Goal: Entertainment & Leisure: Consume media (video, audio)

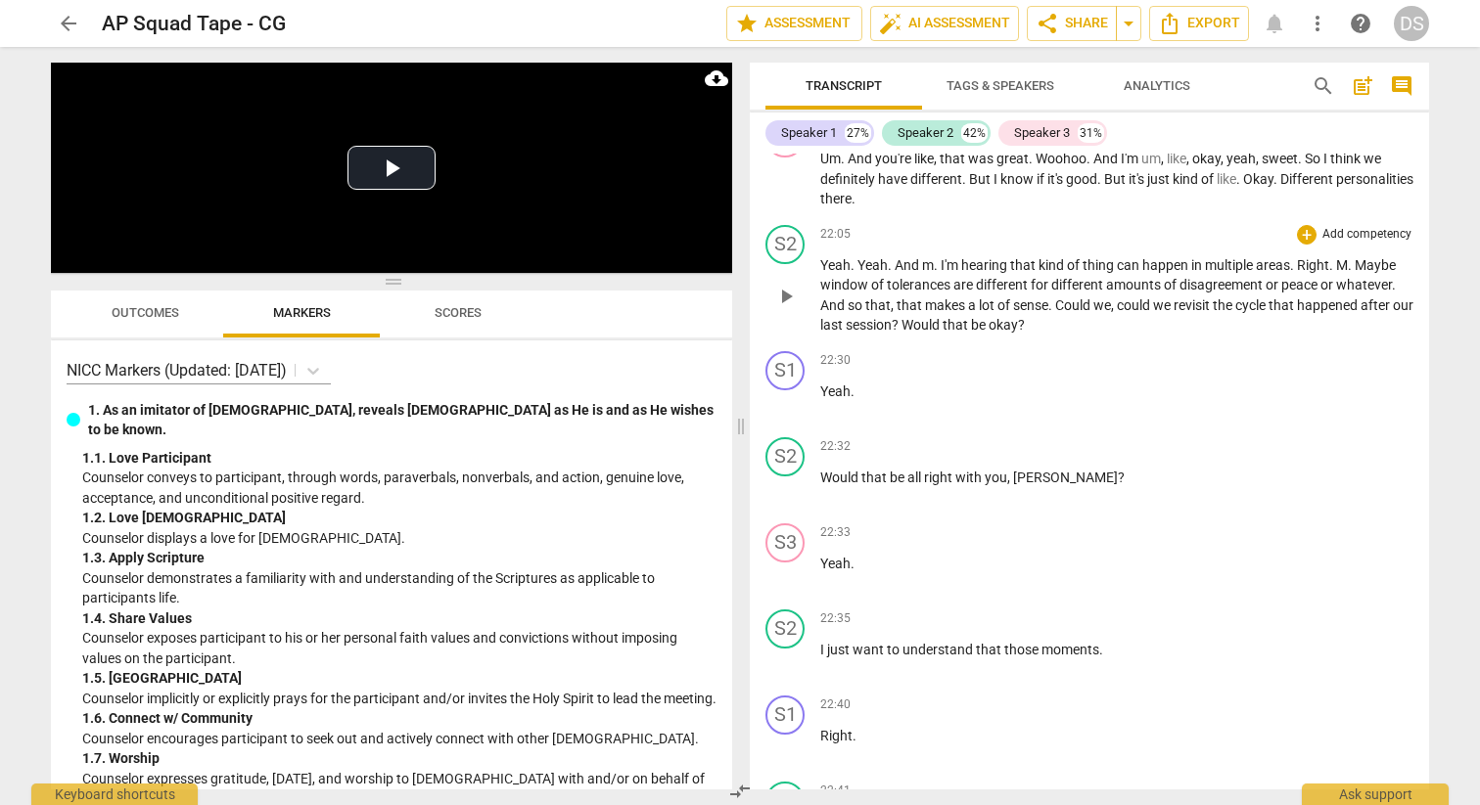
scroll to position [9707, 0]
click at [780, 193] on span "play_arrow" at bounding box center [785, 180] width 23 height 23
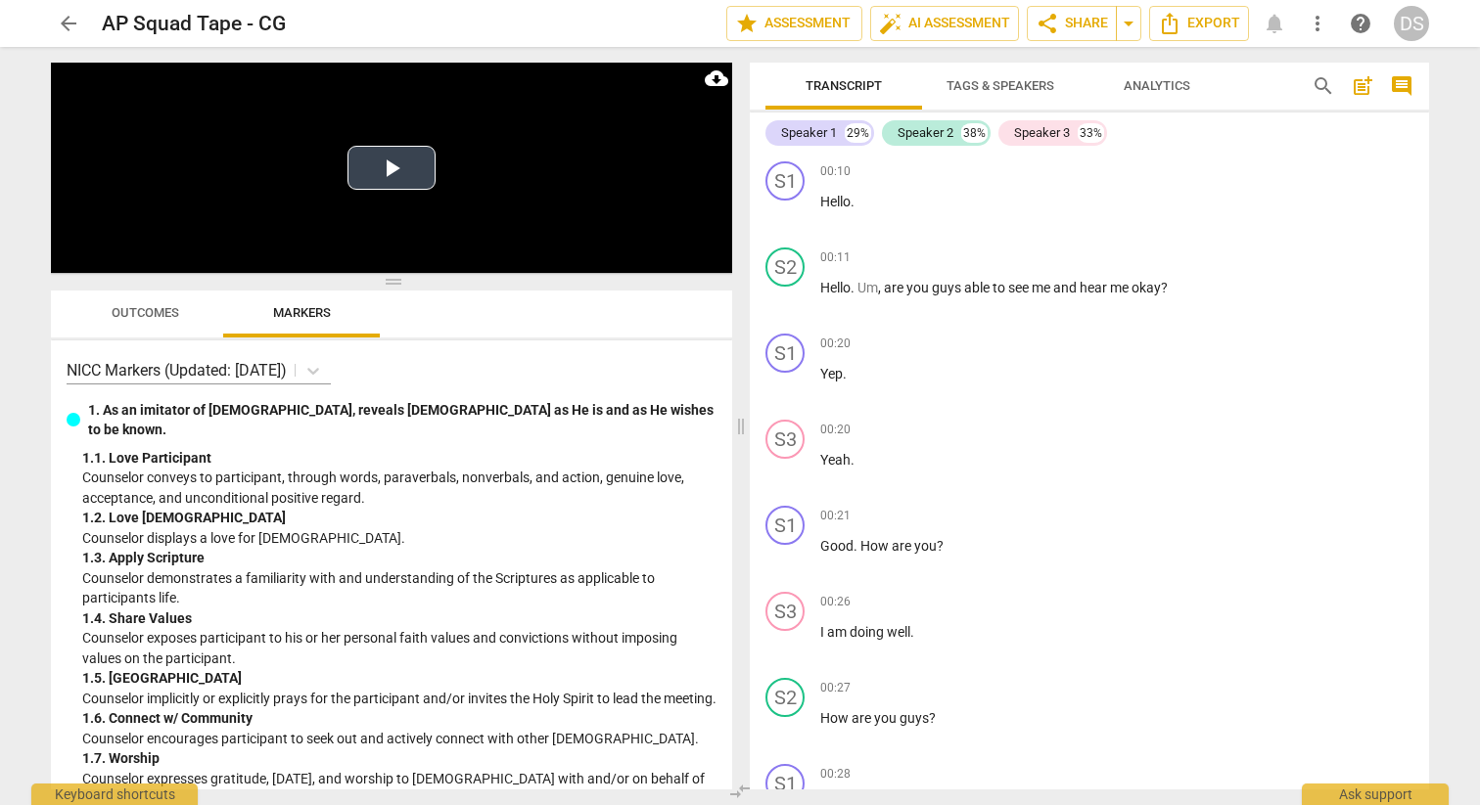
click at [410, 169] on button "Play Video" at bounding box center [391, 168] width 88 height 44
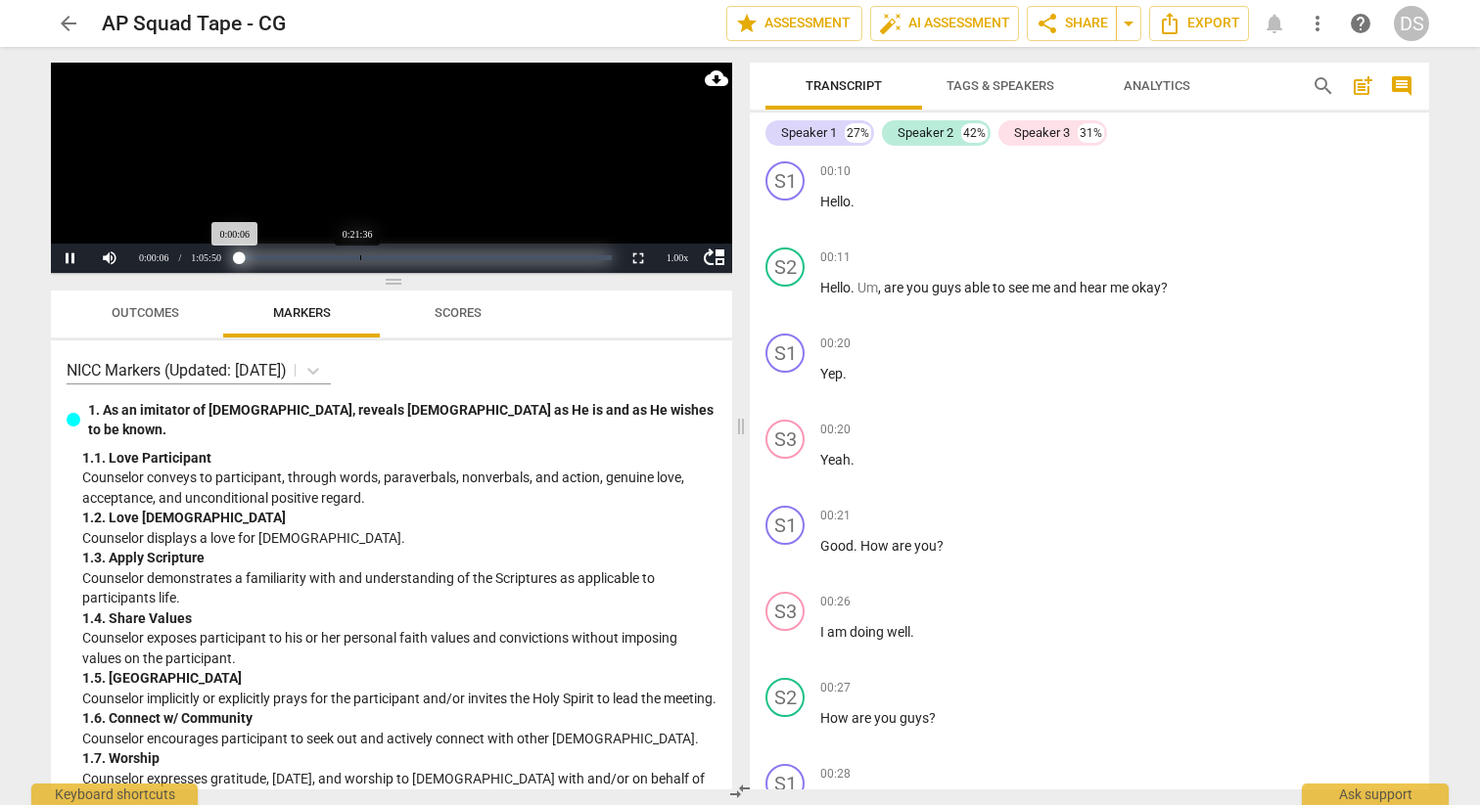
click at [360, 258] on div "Loaded : 0% Progress : 0.17%" at bounding box center [424, 257] width 373 height 5
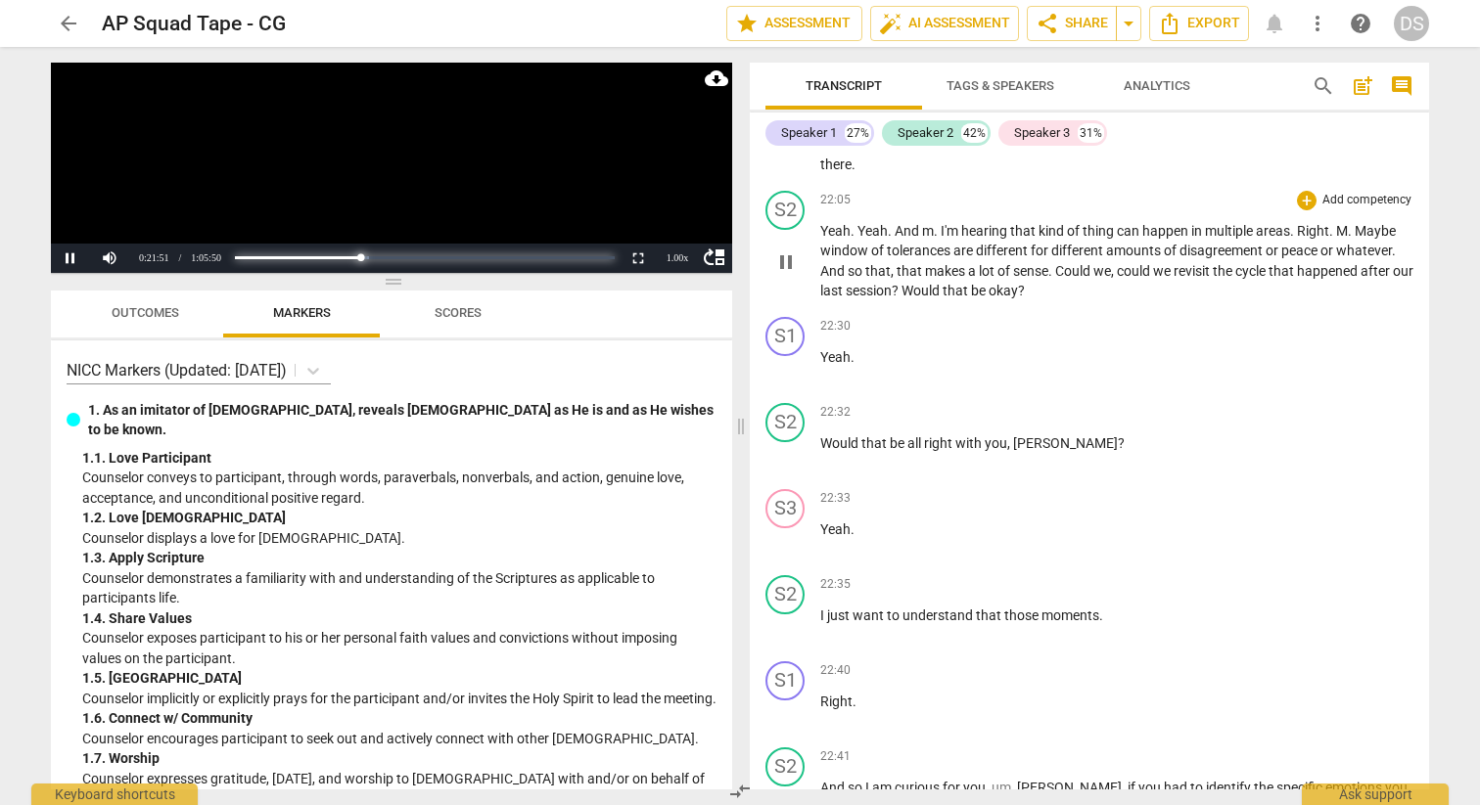
scroll to position [9747, 0]
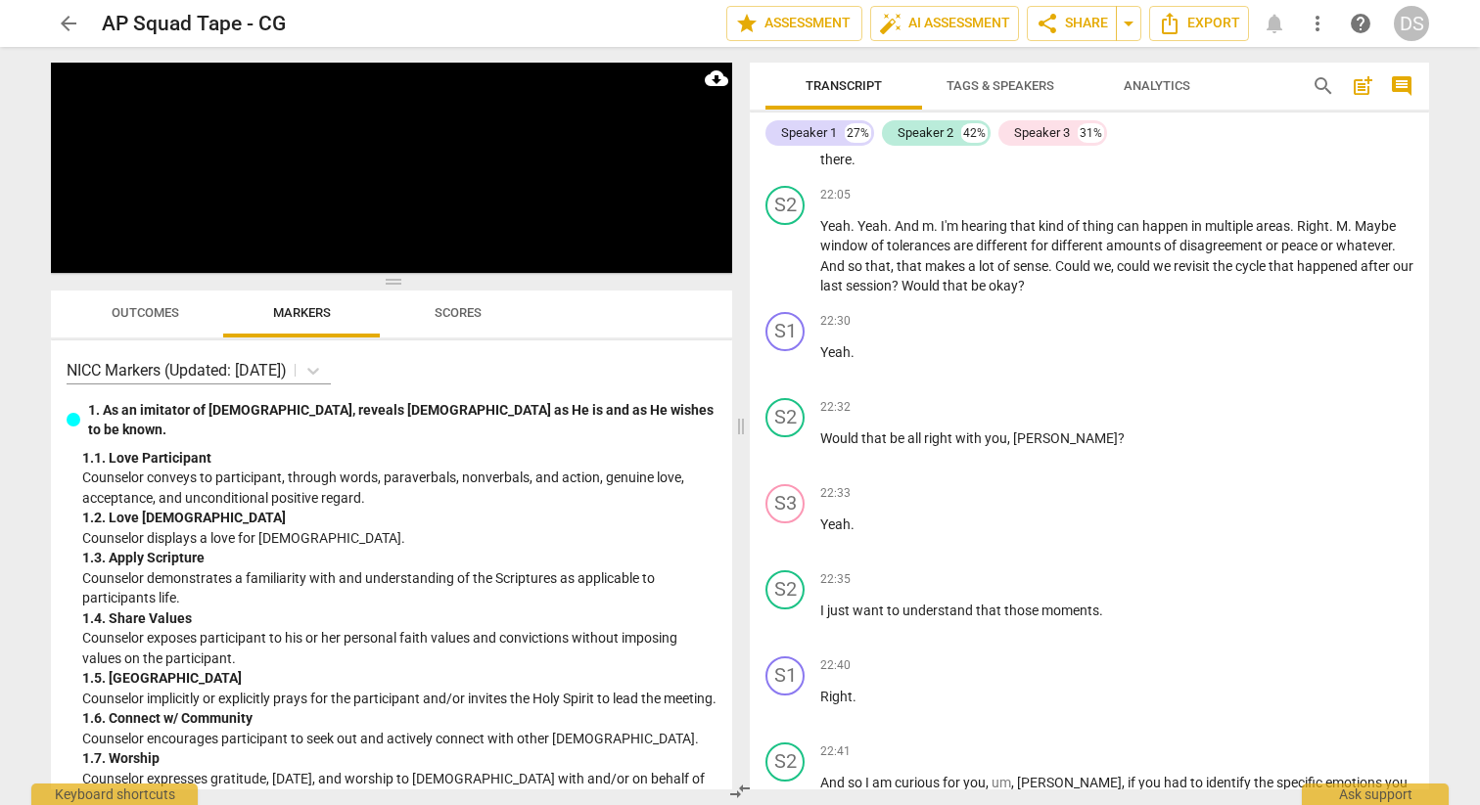
click at [786, 153] on span "pause" at bounding box center [785, 140] width 23 height 23
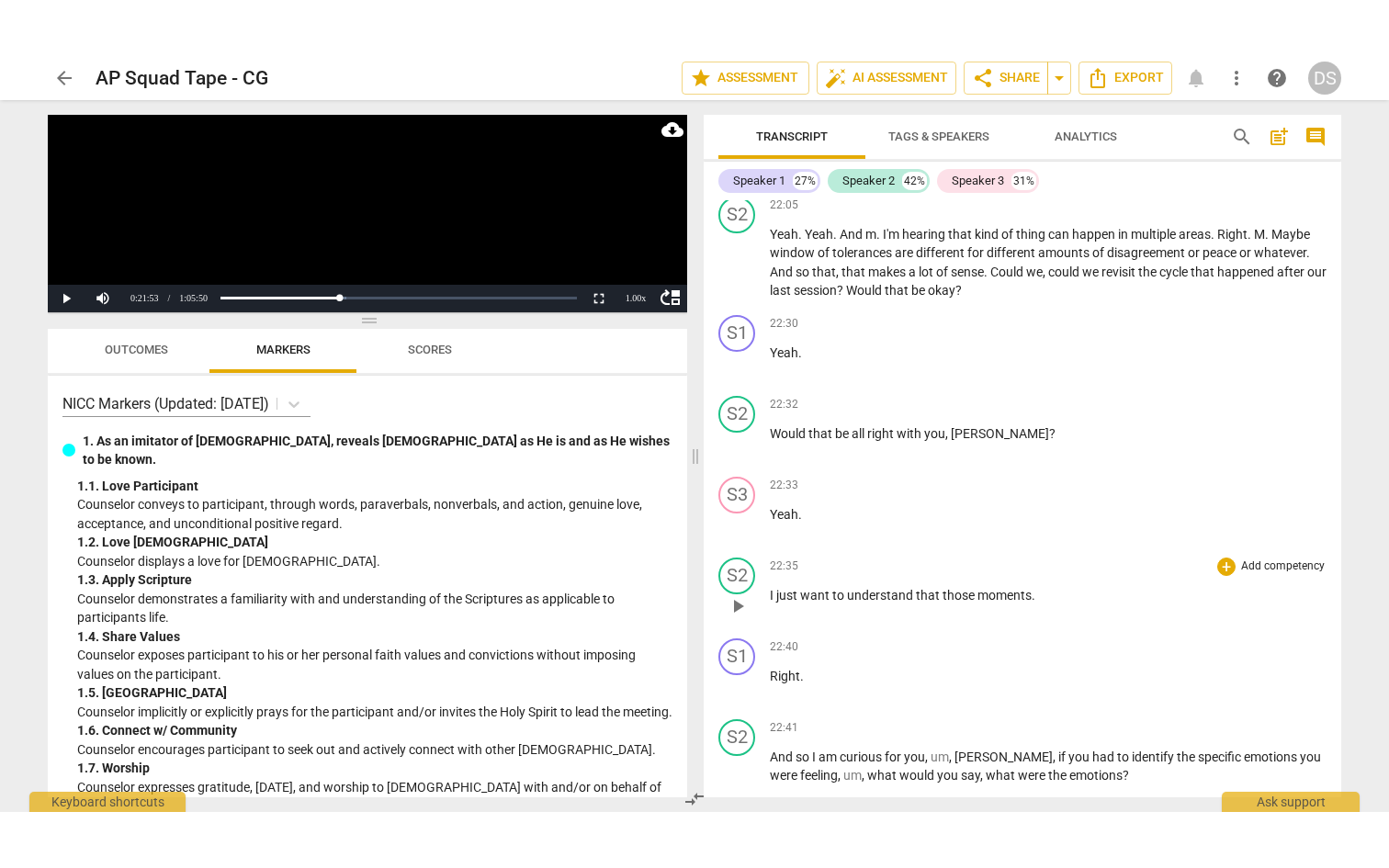
scroll to position [9179, 0]
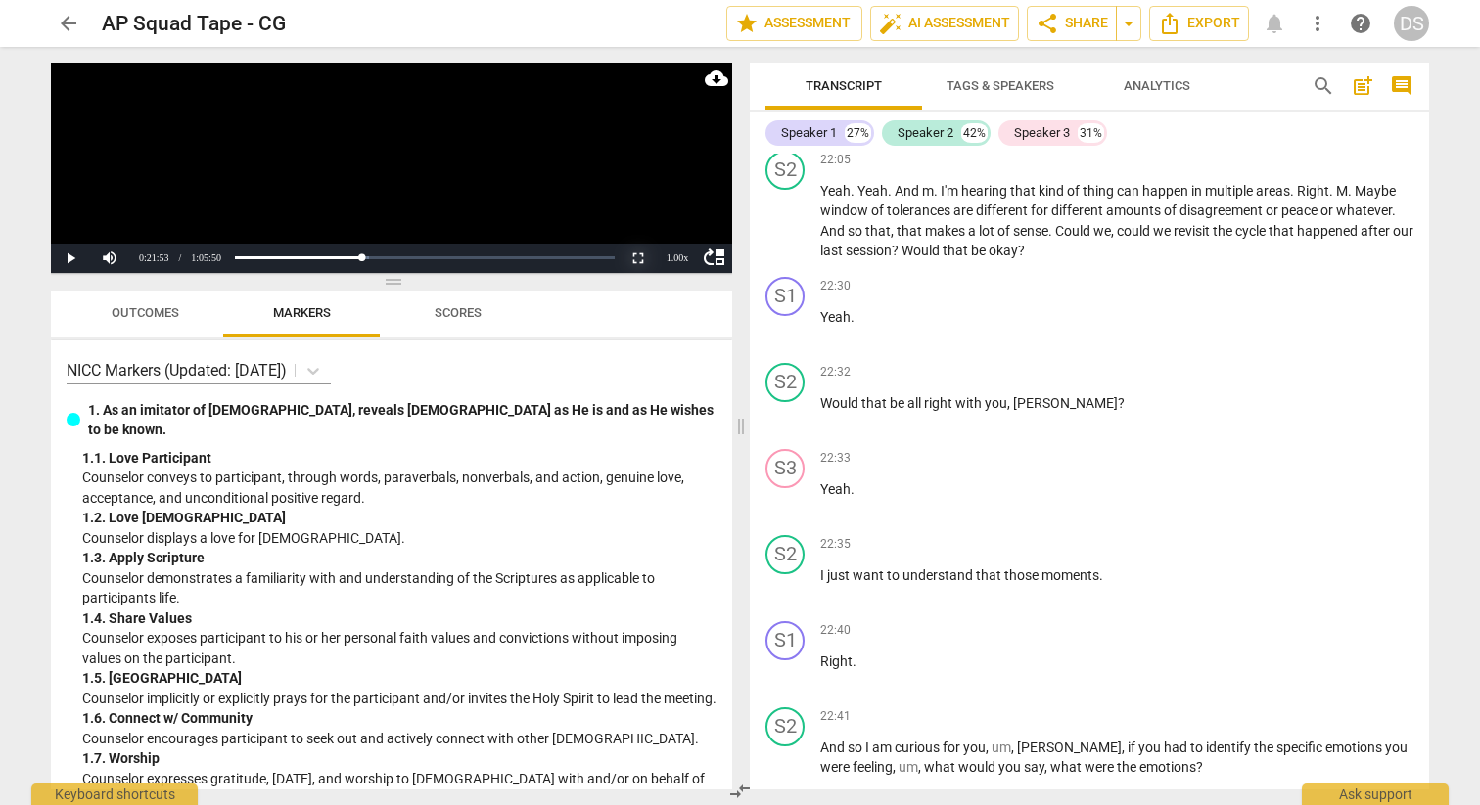
click at [636, 257] on button "Non-Fullscreen" at bounding box center [637, 258] width 39 height 29
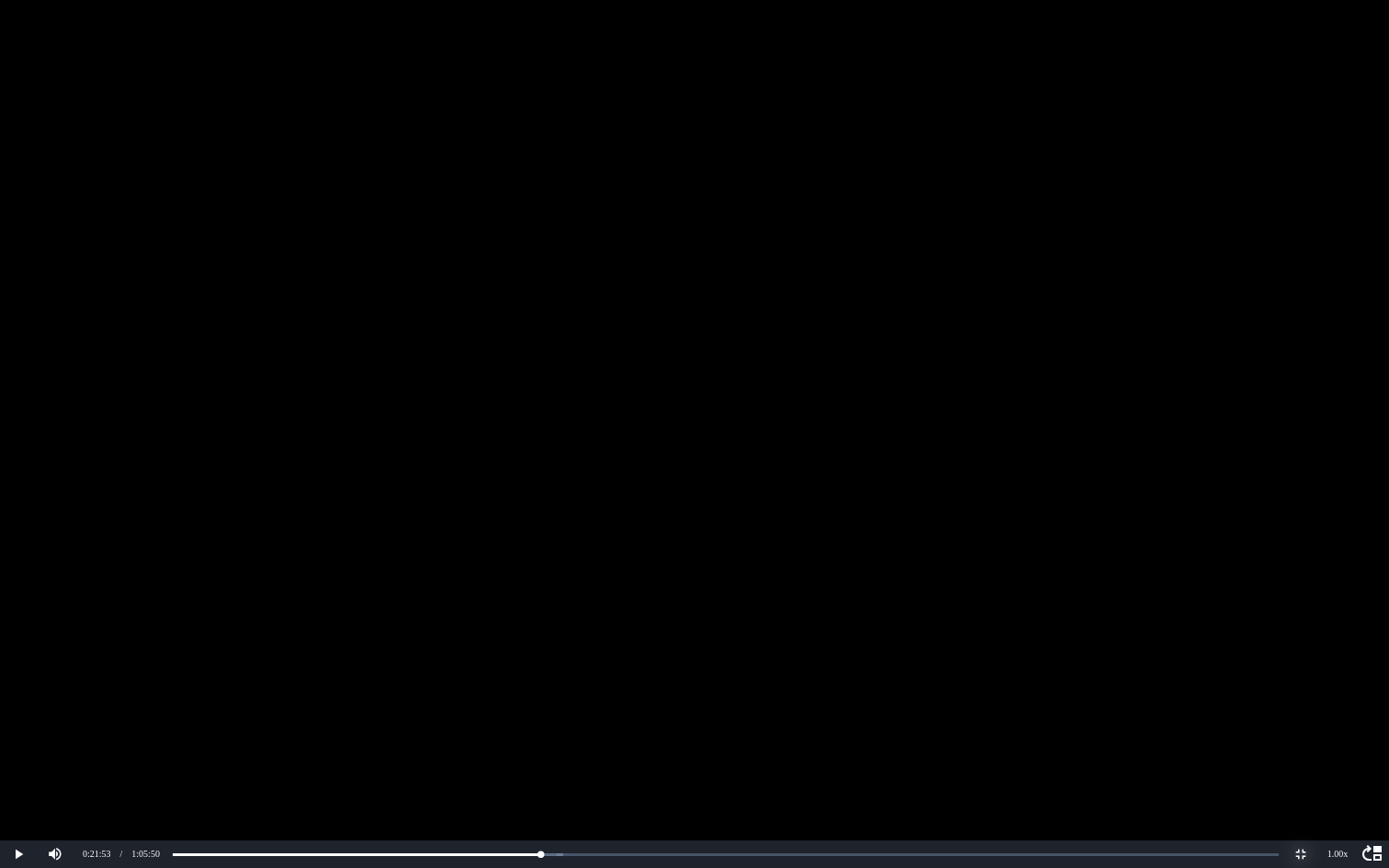
click at [1299, 754] on button "Non-Fullscreen" at bounding box center [1300, 853] width 37 height 27
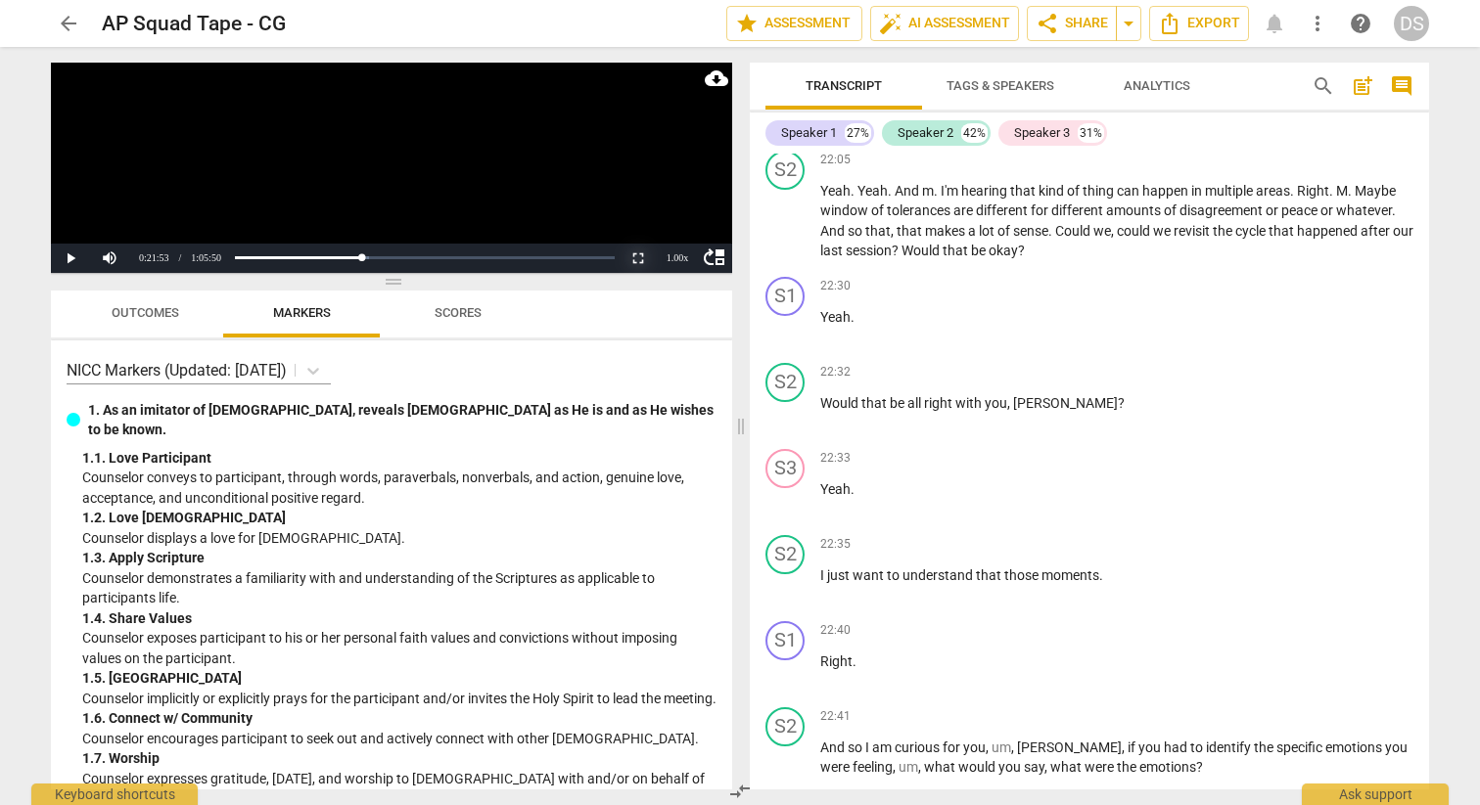
click at [639, 257] on button "Non-Fullscreen" at bounding box center [637, 258] width 39 height 29
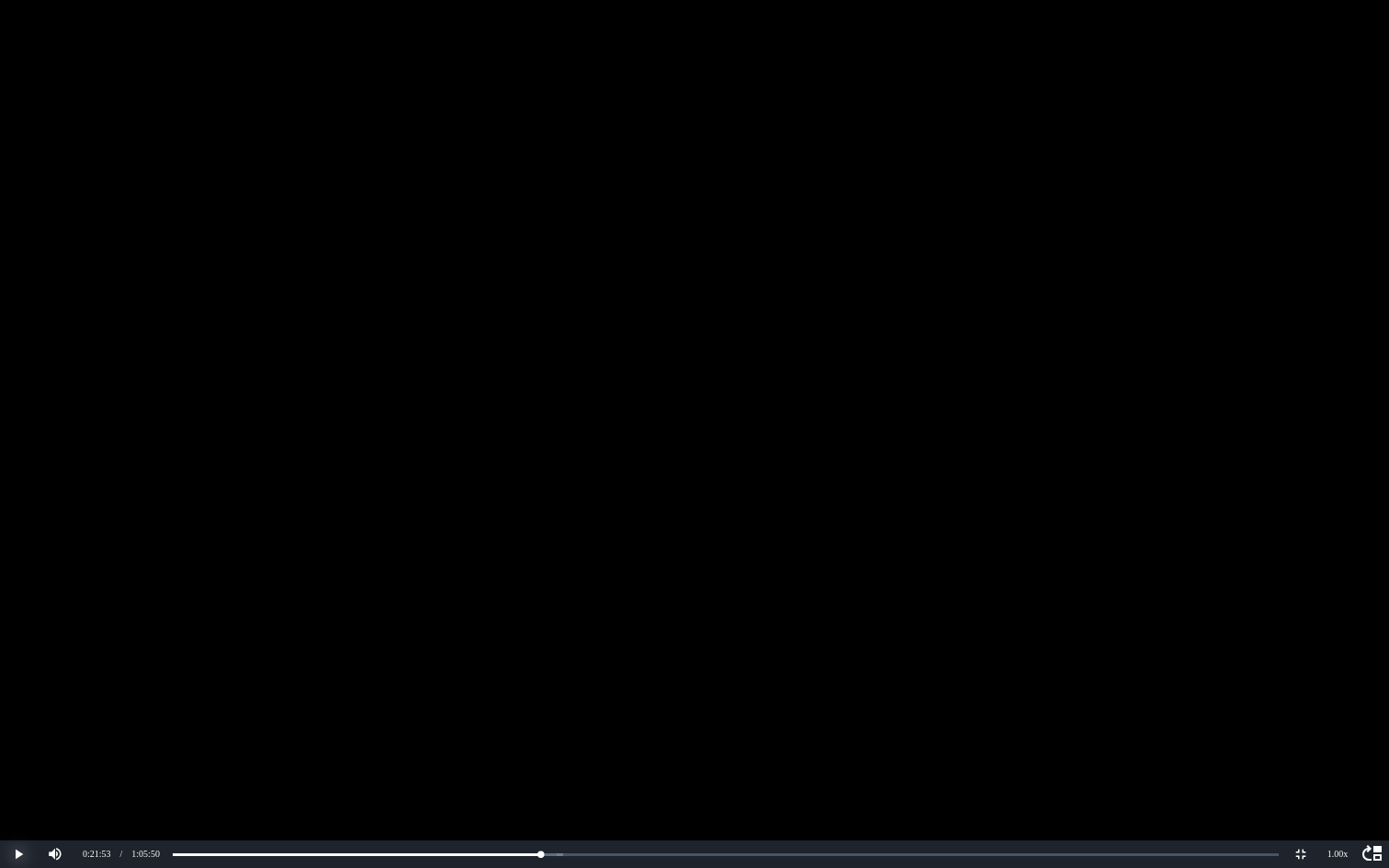
click at [14, 754] on button "Play" at bounding box center [18, 853] width 37 height 27
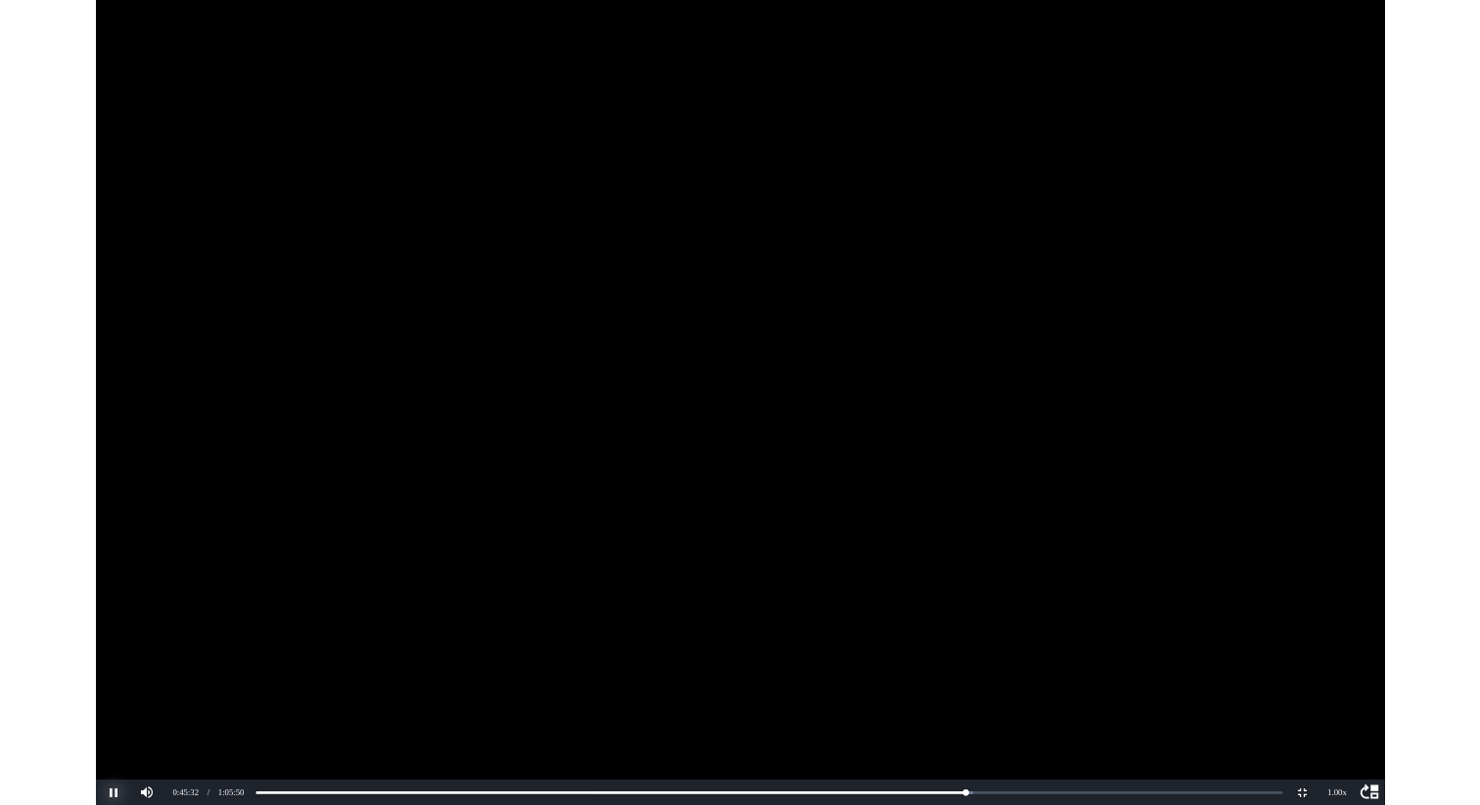
scroll to position [19208, 0]
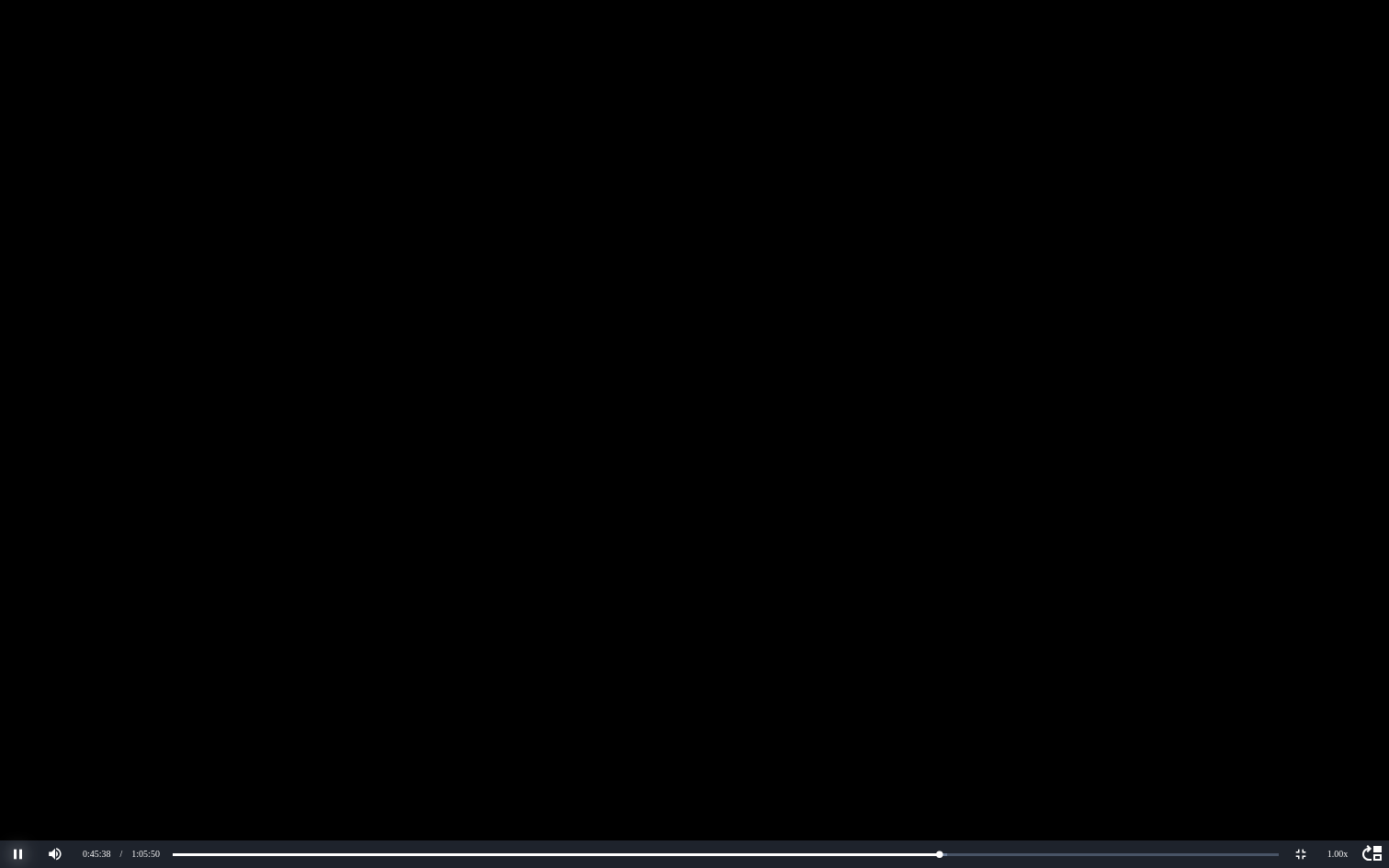
click at [16, 754] on button "Pause" at bounding box center [18, 853] width 37 height 27
click at [1297, 754] on button "Non-Fullscreen" at bounding box center [1300, 853] width 37 height 27
